Goal: Task Accomplishment & Management: Manage account settings

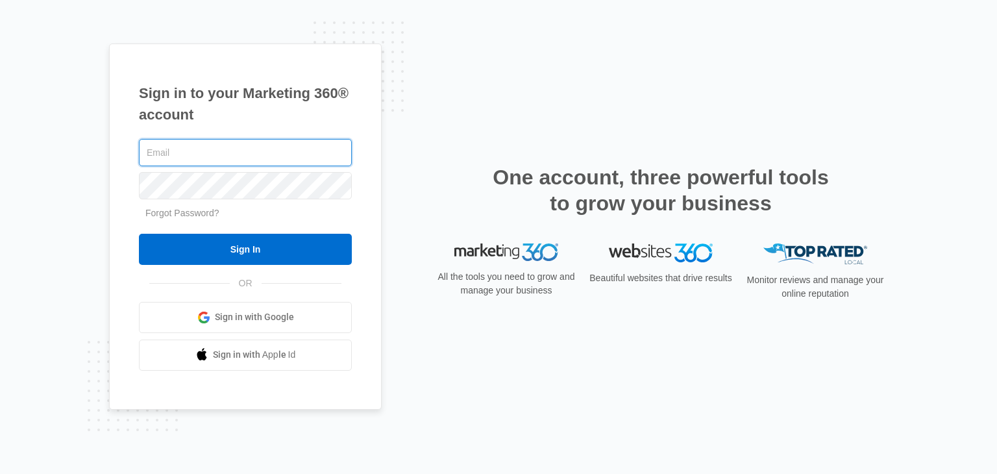
type input "[PERSON_NAME][EMAIL_ADDRESS][PERSON_NAME][DOMAIN_NAME]"
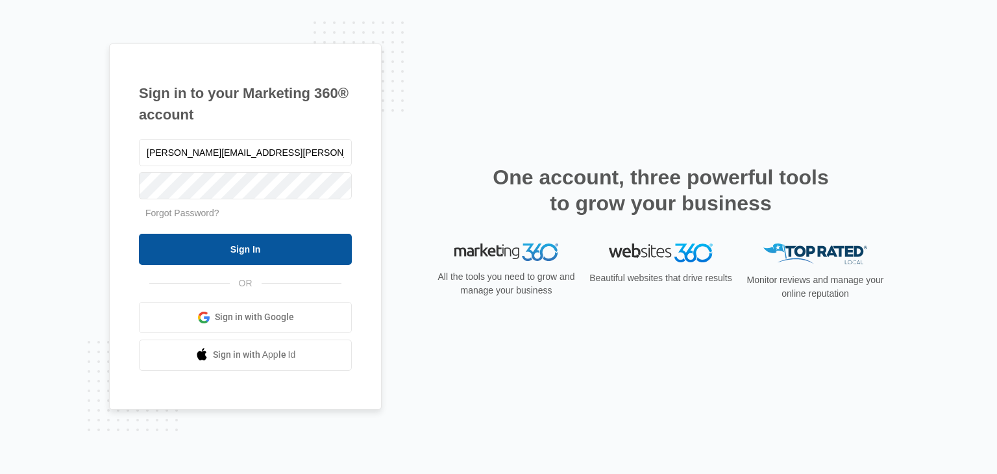
click at [286, 249] on input "Sign In" at bounding box center [245, 249] width 213 height 31
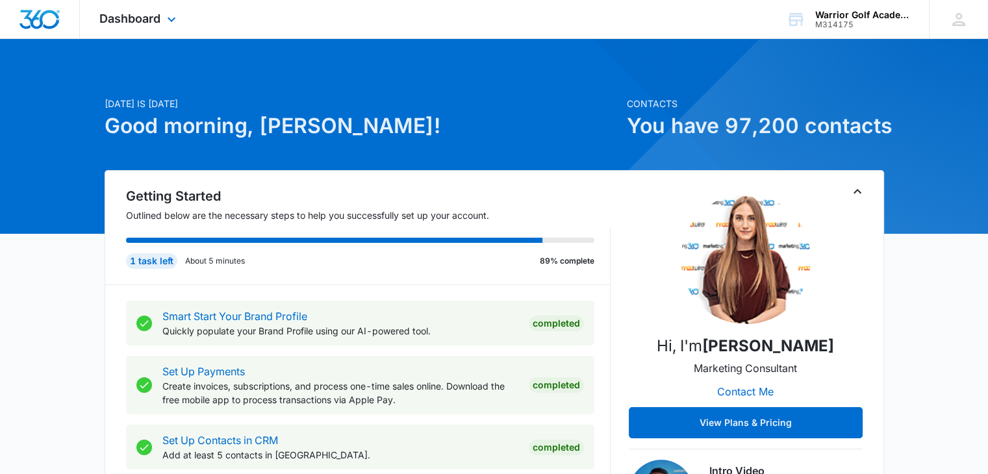
click at [162, 19] on div "Dashboard Apps Reputation Websites Forms CRM Email Social Shop Payments POS Con…" at bounding box center [139, 19] width 119 height 38
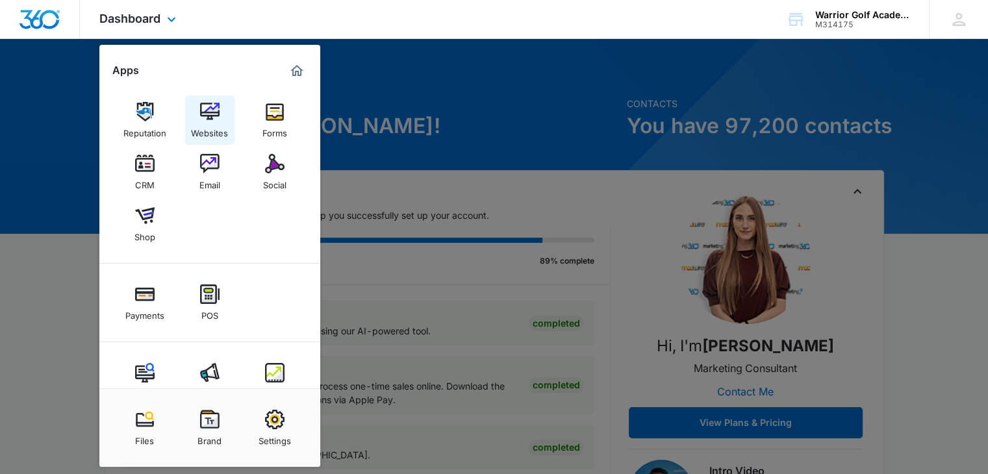
click at [208, 118] on img at bounding box center [209, 111] width 19 height 19
